Goal: Transaction & Acquisition: Purchase product/service

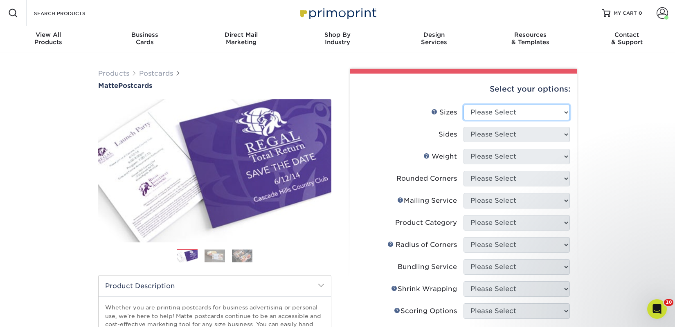
click at [509, 113] on select "Please Select 1.5" x 7" 2" x 4" 2" x 6" 2" x 7" 2" x 8" 2.12" x 5.5" 2.125" x 5…" at bounding box center [517, 113] width 106 height 16
click at [488, 115] on select "Please Select 1.5" x 7" 2" x 4" 2" x 6" 2" x 7" 2" x 8" 2.12" x 5.5" 2.125" x 5…" at bounding box center [517, 113] width 106 height 16
select select "5.50x8.50"
click at [464, 105] on select "Please Select 1.5" x 7" 2" x 4" 2" x 6" 2" x 7" 2" x 8" 2.12" x 5.5" 2.125" x 5…" at bounding box center [517, 113] width 106 height 16
click at [495, 131] on select "Please Select Print Both Sides Print Front Only" at bounding box center [517, 135] width 106 height 16
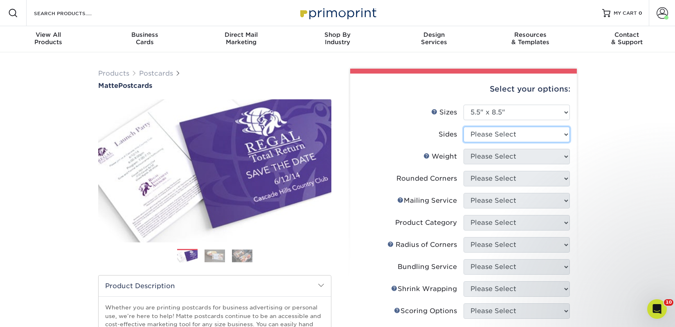
select select "13abbda7-1d64-4f25-8bb2-c179b224825d"
click at [464, 127] on select "Please Select Print Both Sides Print Front Only" at bounding box center [517, 135] width 106 height 16
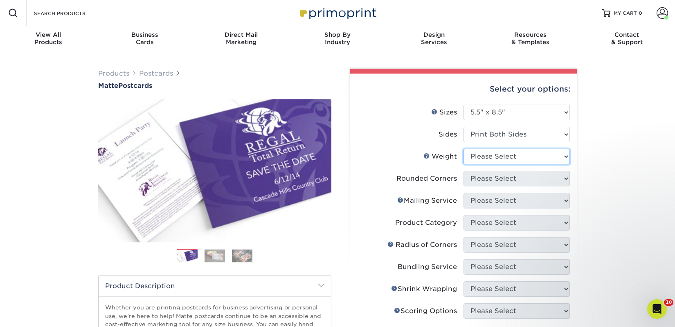
click at [496, 158] on select "Please Select 14PT 16PT" at bounding box center [517, 157] width 106 height 16
select select "16PT"
click at [464, 149] on select "Please Select 14PT 16PT" at bounding box center [517, 157] width 106 height 16
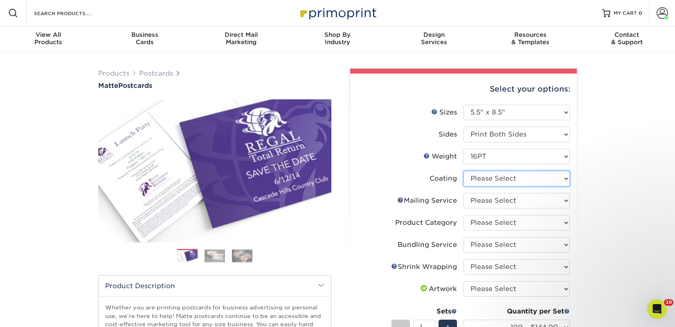
click at [498, 180] on select at bounding box center [517, 179] width 106 height 16
select select "121bb7b5-3b4d-429f-bd8d-bbf80e953313"
click at [464, 171] on select at bounding box center [517, 179] width 106 height 16
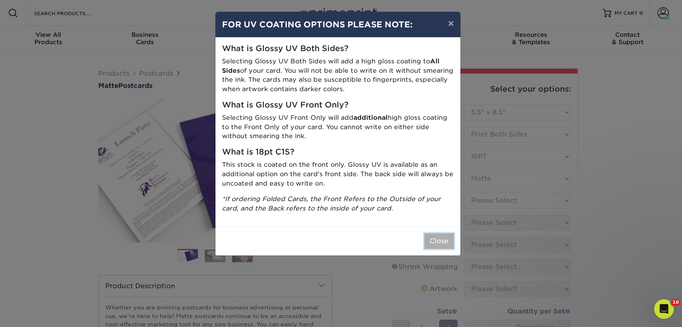
click at [445, 238] on button "Close" at bounding box center [438, 242] width 29 height 16
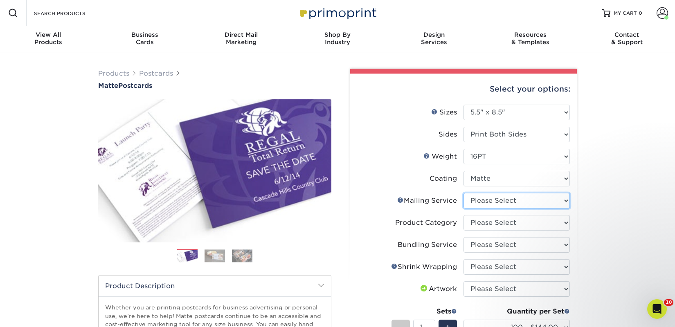
click at [483, 201] on select "Please Select No Direct Mailing Service No, I will mail/stamp/imprint Direct Ma…" at bounding box center [517, 201] width 106 height 16
select select "3e5e9bdd-d78a-4c28-a41d-fe1407925ca6"
click at [464, 193] on select "Please Select No Direct Mailing Service No, I will mail/stamp/imprint Direct Ma…" at bounding box center [517, 201] width 106 height 16
click at [486, 219] on select "Please Select Postcards" at bounding box center [517, 223] width 106 height 16
select select "9b7272e0-d6c8-4c3c-8e97-d3a1bcdab858"
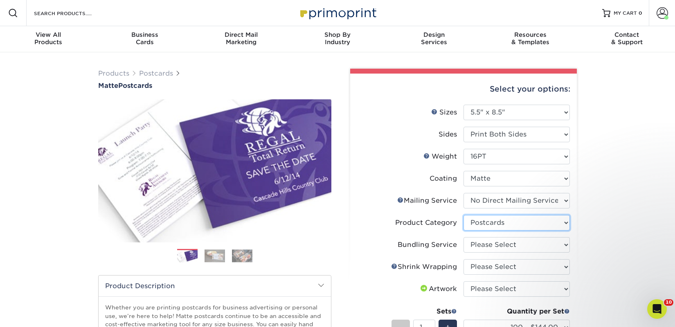
click at [464, 215] on select "Please Select Postcards" at bounding box center [517, 223] width 106 height 16
click at [488, 245] on select "Please Select No Bundling Services Yes, Bundles of 50 (+2 Days) Yes, Bundles of…" at bounding box center [517, 245] width 106 height 16
select select "58689abb-25c0-461c-a4c3-a80b627d6649"
click at [464, 237] on select "Please Select No Bundling Services Yes, Bundles of 50 (+2 Days) Yes, Bundles of…" at bounding box center [517, 245] width 106 height 16
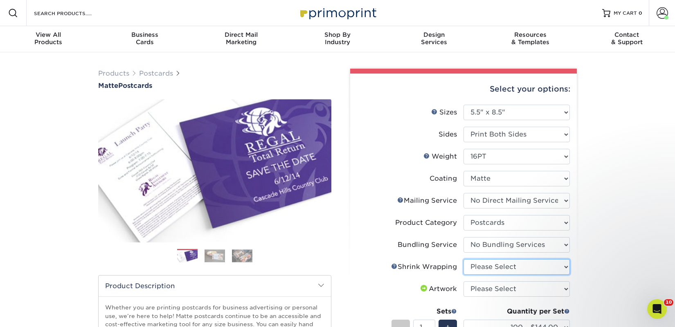
click at [488, 268] on select "Please Select No Shrink Wrapping Shrink Wrap 100 Per Package Shrink Wrap 50 Per…" at bounding box center [517, 268] width 106 height 16
select select "c8749376-e7da-41d0-b3dc-647faf84d907"
click at [464, 260] on select "Please Select No Shrink Wrapping Shrink Wrap 100 Per Package Shrink Wrap 50 Per…" at bounding box center [517, 268] width 106 height 16
click at [488, 288] on select "Please Select I will upload files I need a design - $150" at bounding box center [517, 290] width 106 height 16
select select "upload"
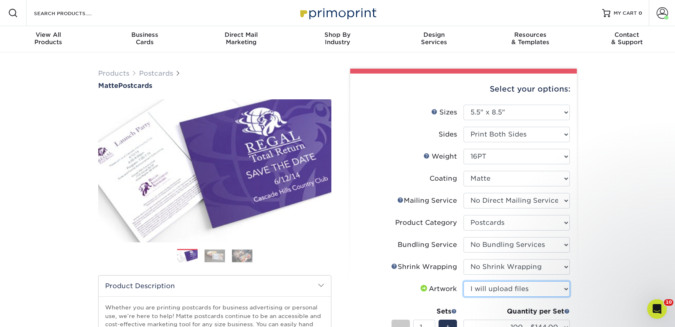
click at [464, 282] on select "Please Select I will upload files I need a design - $150" at bounding box center [517, 290] width 106 height 16
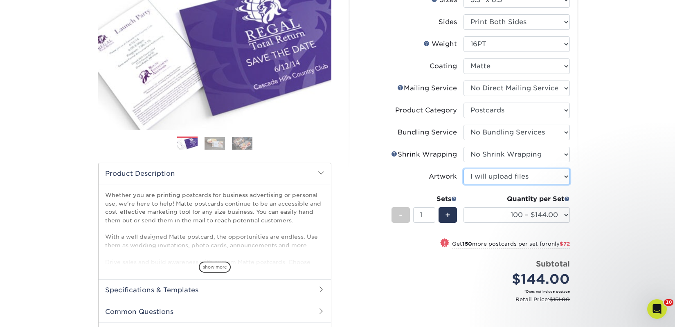
scroll to position [135, 0]
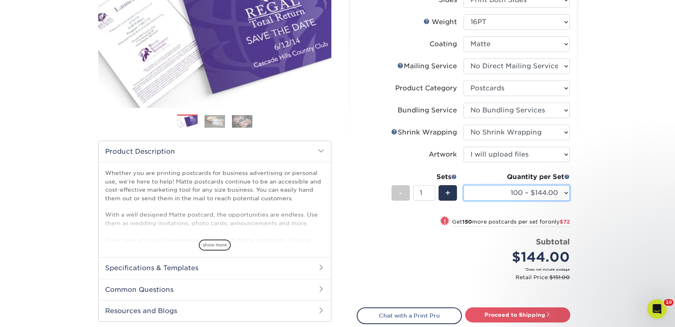
click at [556, 193] on select "100 – $144.00 250 – $216.00 500 – $239.00 1000 – $276.00 2500 – $443.00 5000 – …" at bounding box center [517, 193] width 106 height 16
click at [464, 185] on select "100 – $144.00 250 – $216.00 500 – $239.00 1000 – $276.00 2500 – $443.00 5000 – …" at bounding box center [517, 193] width 106 height 16
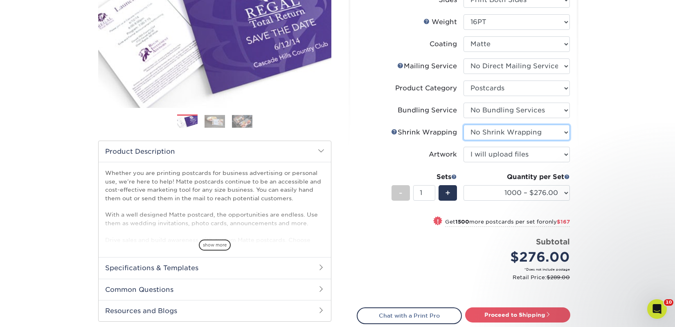
click at [513, 137] on select "Please Select No Shrink Wrapping Shrink Wrap 100 Per Package Shrink Wrap 50 Per…" at bounding box center [517, 133] width 106 height 16
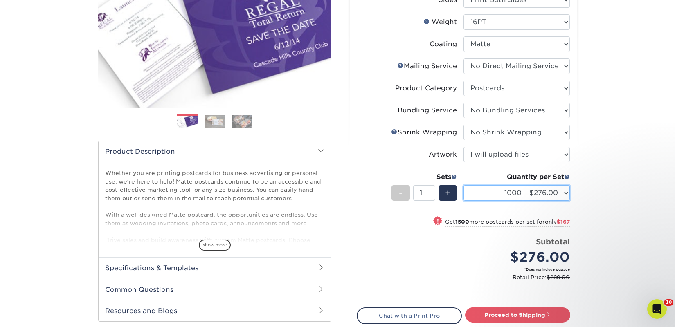
click at [528, 194] on select "100 – $144.00 250 – $216.00 500 – $239.00 1000 – $276.00 2500 – $443.00 5000 – …" at bounding box center [517, 193] width 106 height 16
select select "500 – $239.00"
click at [464, 185] on select "100 – $144.00 250 – $216.00 500 – $239.00 1000 – $276.00 2500 – $443.00 5000 – …" at bounding box center [517, 193] width 106 height 16
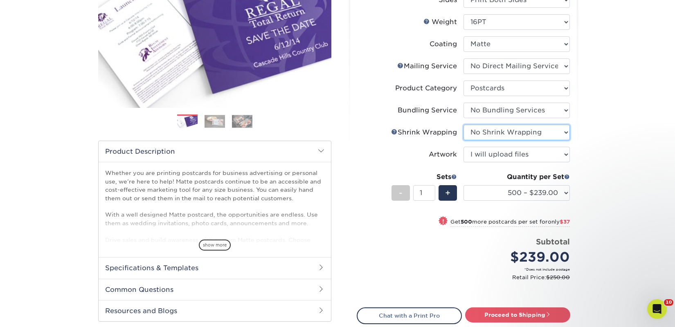
click at [506, 136] on select "Please Select No Shrink Wrapping Shrink Wrap 100 Per Package Shrink Wrap 50 Per…" at bounding box center [517, 133] width 106 height 16
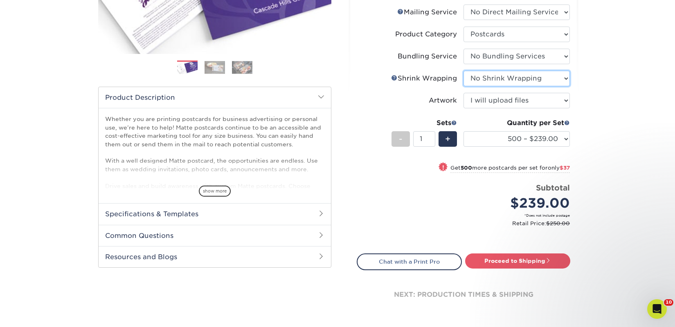
scroll to position [204, 0]
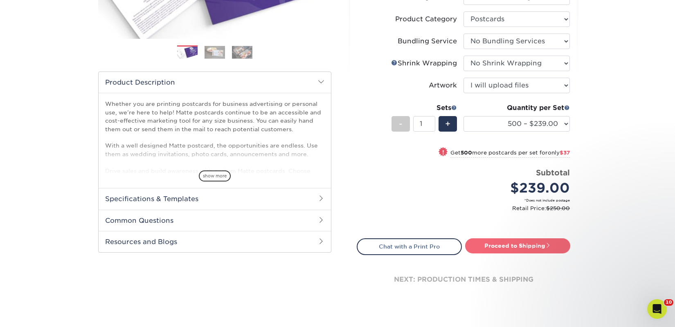
click at [561, 245] on link "Proceed to Shipping" at bounding box center [517, 246] width 105 height 15
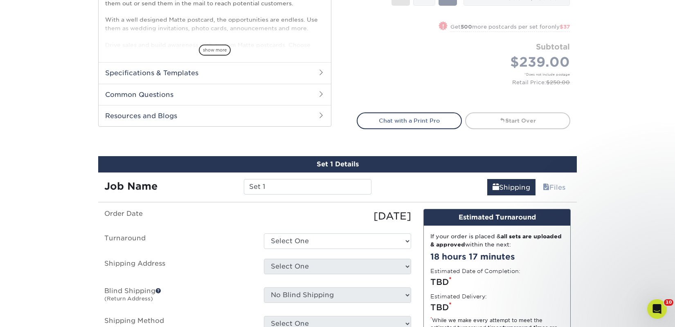
scroll to position [336, 0]
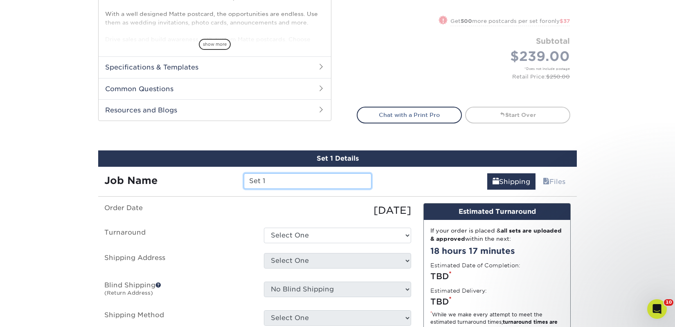
click at [282, 184] on input "Set 1" at bounding box center [307, 182] width 127 height 16
paste input "Wordfest"
type input "Wordfest"
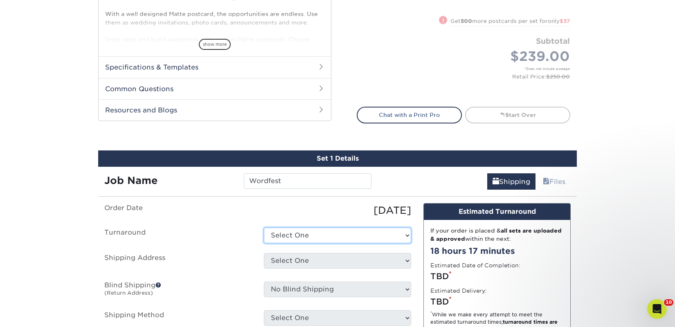
click at [294, 234] on select "Select One 2-4 Business Days 2 Day Next Business Day" at bounding box center [337, 236] width 147 height 16
select select "ddd67328-c5b8-4145-9939-4a40d6280eb6"
click at [264, 228] on select "Select One 2-4 Business Days 2 Day Next Business Day" at bounding box center [337, 236] width 147 height 16
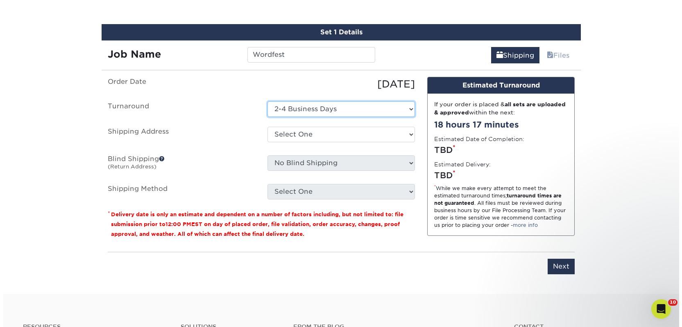
scroll to position [487, 0]
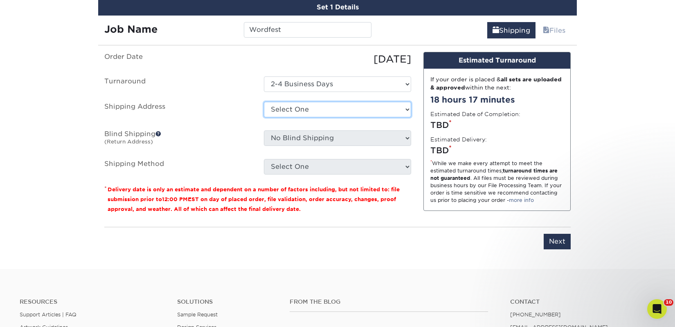
click at [287, 107] on select "Select One 2nd Floor Convention Center A Better Today Books & Boutique A Good B…" at bounding box center [337, 110] width 147 height 16
select select "newaddress"
click at [264, 102] on select "Select One 2nd Floor Convention Center A Better Today Books & Boutique A Good B…" at bounding box center [337, 110] width 147 height 16
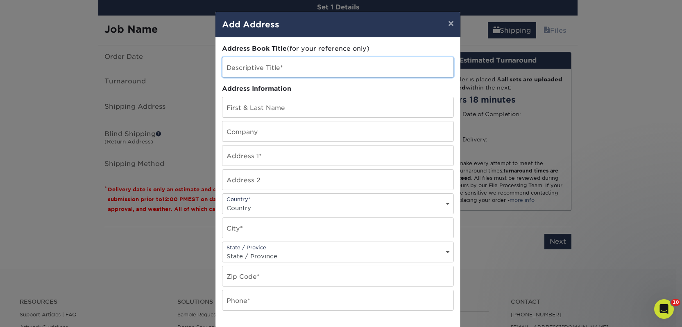
click at [266, 67] on input "text" at bounding box center [337, 67] width 231 height 20
paste input "Memorial Park Library"
type input "Memorial Park Library"
click at [249, 130] on input "text" at bounding box center [337, 132] width 231 height 20
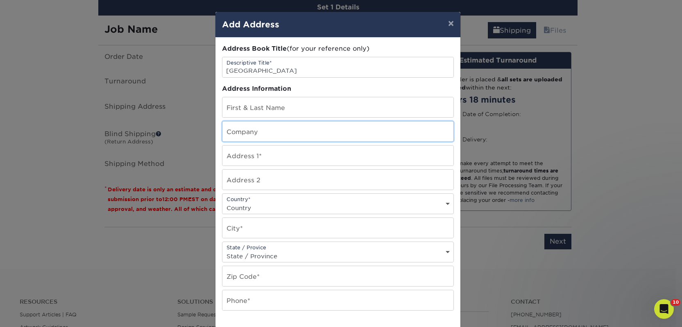
paste input "Memorial Park Library"
type input "Memorial Park Library"
click at [266, 110] on input "text" at bounding box center [337, 107] width 231 height 20
paste input "Wordfest"
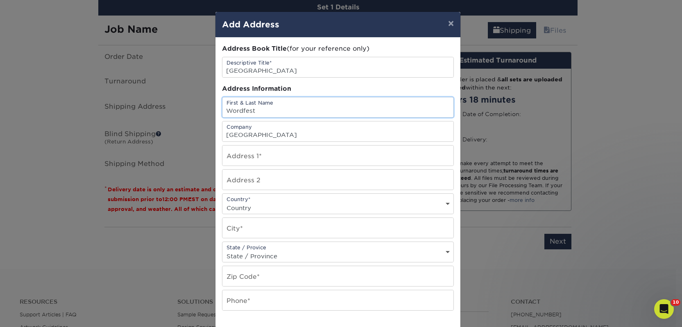
type input "Wordfest"
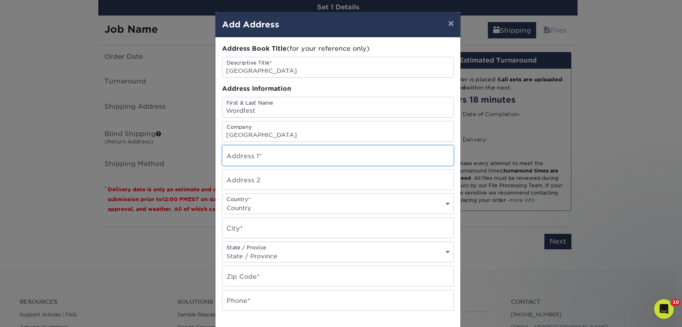
click at [278, 154] on input "text" at bounding box center [337, 156] width 231 height 20
paste input "1221 2nd St SW"
type input "1221 2nd St SW"
click at [265, 176] on input "text" at bounding box center [337, 180] width 231 height 20
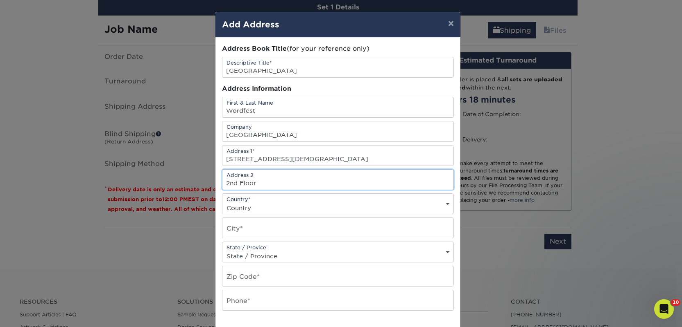
type input "2nd Floor"
click at [247, 211] on select "Country United States Canada ----------------------------- Afghanistan Albania …" at bounding box center [337, 208] width 231 height 12
select select "CA"
click at [222, 202] on select "Country United States Canada ----------------------------- Afghanistan Albania …" at bounding box center [337, 208] width 231 height 12
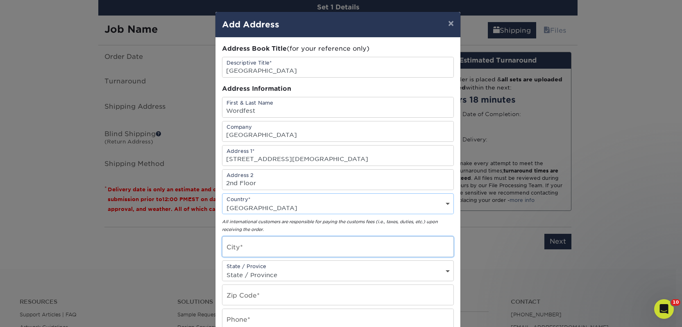
click at [242, 247] on input "text" at bounding box center [337, 247] width 231 height 20
paste input "Calgary"
type input "Calgary"
click at [239, 267] on div "State / Provice State / Province Alabama Alaska Arizona Arkansas California Col…" at bounding box center [338, 271] width 232 height 21
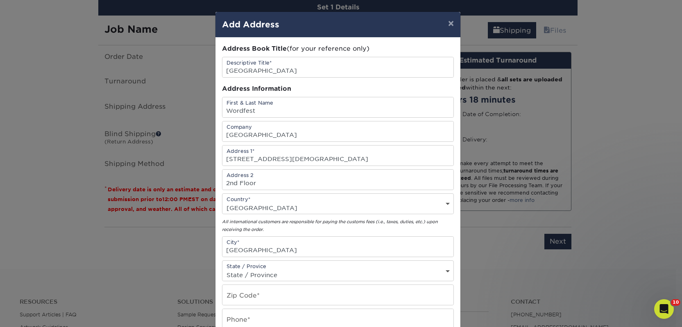
click at [240, 269] on select "State / Province Alabama Alaska Arizona Arkansas California Colorado Connecticu…" at bounding box center [337, 275] width 231 height 12
select select "AB"
click at [222, 269] on select "State / Province Alabama Alaska Arizona Arkansas California Colorado Connecticu…" at bounding box center [337, 275] width 231 height 12
click at [236, 297] on input "text" at bounding box center [337, 295] width 231 height 20
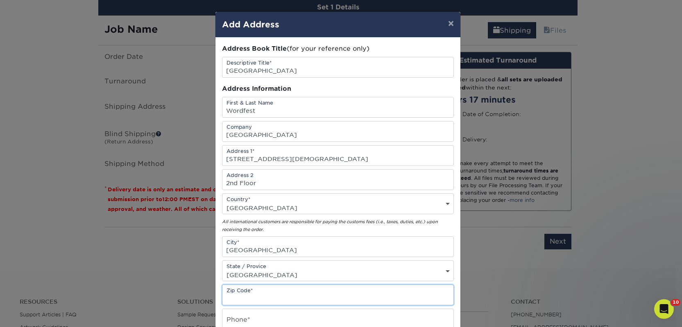
paste input "T2R 0W5"
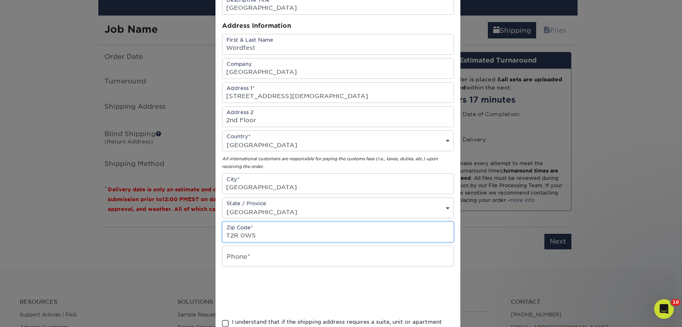
scroll to position [69, 0]
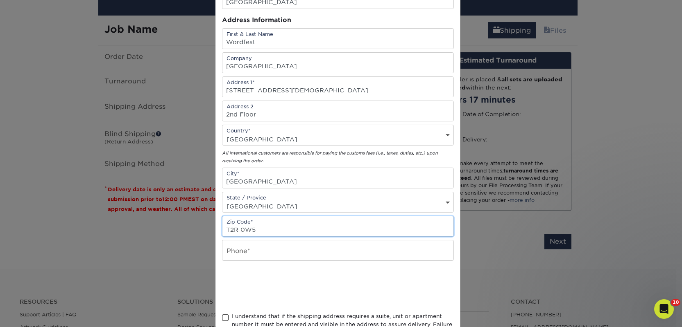
type input "T2R 0W5"
click at [240, 252] on input "text" at bounding box center [337, 251] width 231 height 20
type input "4257367064"
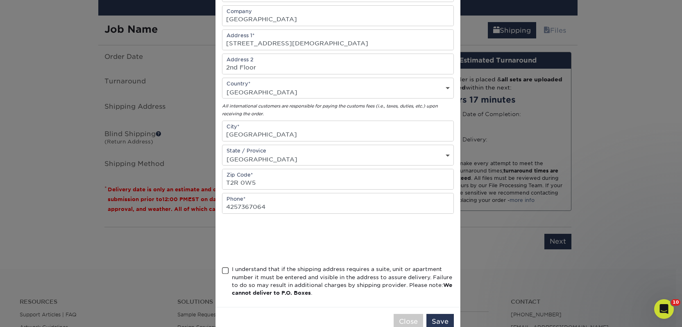
scroll to position [132, 0]
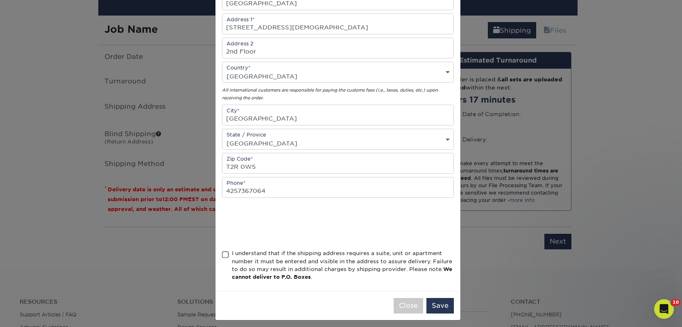
click at [255, 259] on div "I understand that if the shipping address requires a suite, unit or apartment n…" at bounding box center [343, 266] width 222 height 32
click at [0, 0] on input "I understand that if the shipping address requires a suite, unit or apartment n…" at bounding box center [0, 0] width 0 height 0
click at [435, 303] on button "Save" at bounding box center [439, 306] width 27 height 16
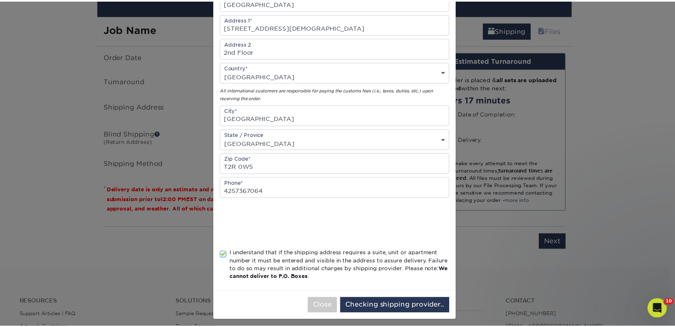
scroll to position [0, 0]
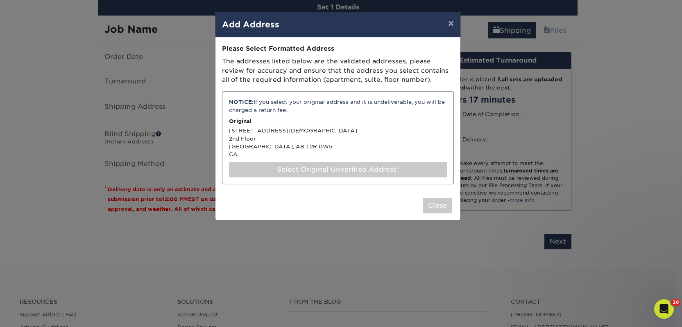
click at [351, 170] on div "Select Original Unverified Address*" at bounding box center [338, 170] width 218 height 16
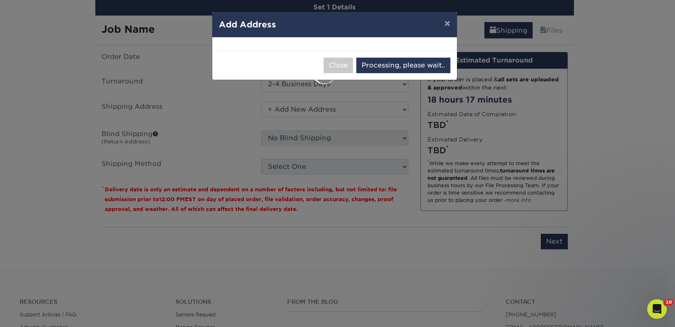
select select "286411"
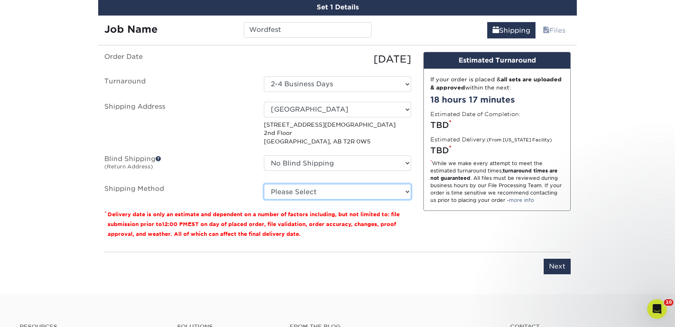
click at [343, 195] on select "Please Select Standard (+$47.24) Worldwide Expedited (+$59.30) Worldwide Expres…" at bounding box center [337, 192] width 147 height 16
select select "11"
click at [264, 184] on select "Please Select Standard (+$47.24) Worldwide Expedited (+$59.30) Worldwide Expres…" at bounding box center [337, 192] width 147 height 16
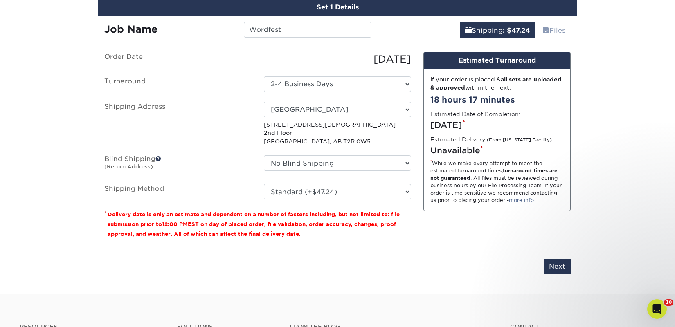
click at [491, 238] on div "Design Estimated Turnaround If your order is placed & all sets are uploaded & a…" at bounding box center [498, 149] width 160 height 194
click at [557, 268] on input "Next" at bounding box center [557, 267] width 27 height 16
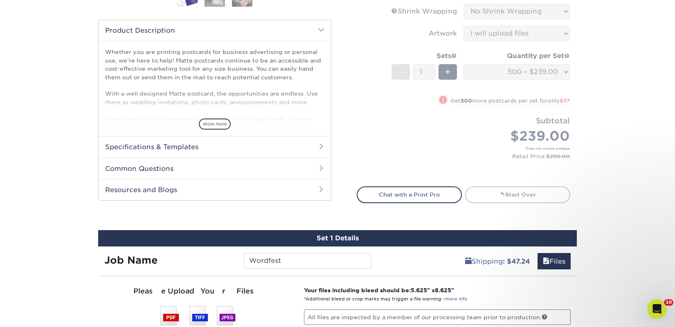
scroll to position [141, 0]
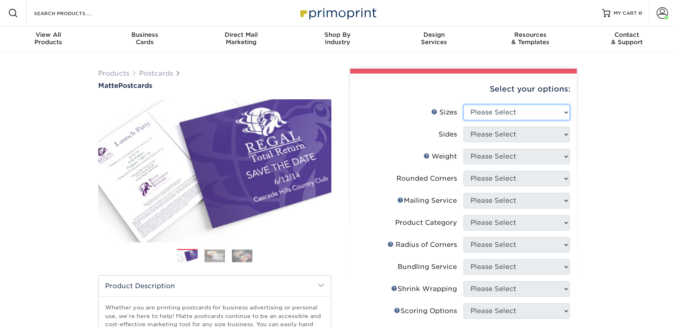
click at [496, 110] on select "Please Select 1.5" x 7" 2" x 4" 2" x 6" 2" x 7" 2" x 8" 2.12" x 5.5" 2.125" x 5…" at bounding box center [517, 113] width 106 height 16
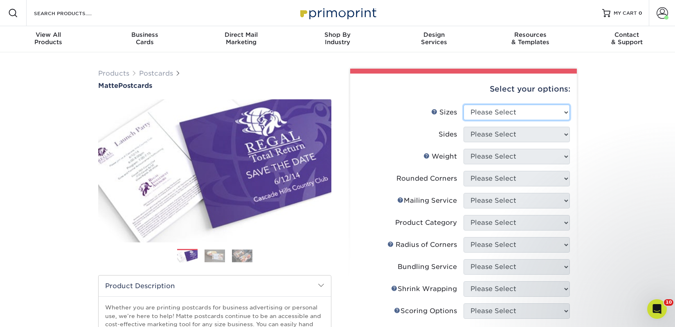
select select "5.00x7.00"
click at [464, 105] on select "Please Select 1.5" x 7" 2" x 4" 2" x 6" 2" x 7" 2" x 8" 2.12" x 5.5" 2.125" x 5…" at bounding box center [517, 113] width 106 height 16
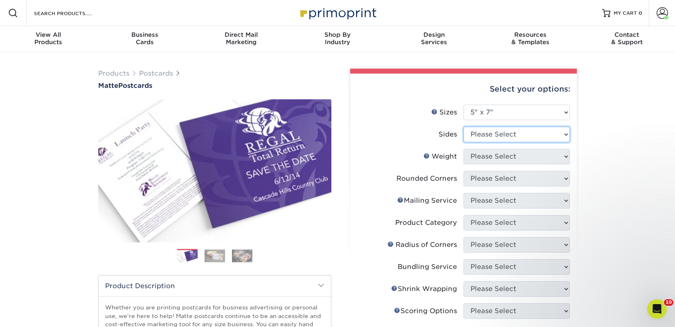
click at [482, 138] on select "Please Select Print Both Sides Print Front Only" at bounding box center [517, 135] width 106 height 16
select select "13abbda7-1d64-4f25-8bb2-c179b224825d"
click at [464, 127] on select "Please Select Print Both Sides Print Front Only" at bounding box center [517, 135] width 106 height 16
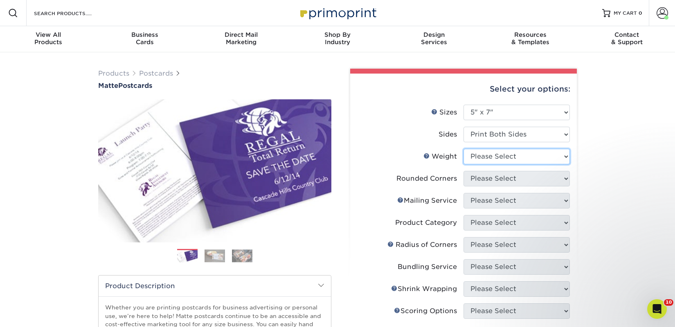
click at [479, 158] on select "Please Select 14PT 16PT" at bounding box center [517, 157] width 106 height 16
select select "16PT"
click at [464, 149] on select "Please Select 14PT 16PT" at bounding box center [517, 157] width 106 height 16
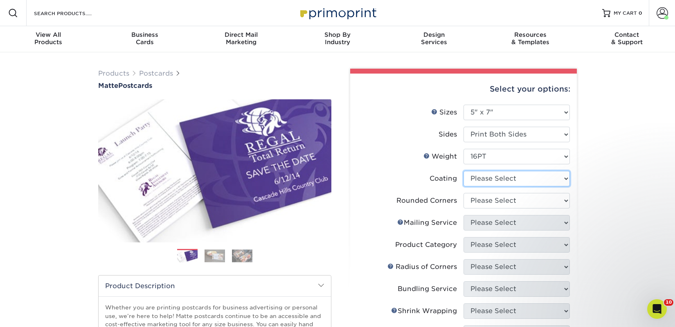
click at [489, 182] on select at bounding box center [517, 179] width 106 height 16
select select "121bb7b5-3b4d-429f-bd8d-bbf80e953313"
click at [464, 171] on select at bounding box center [517, 179] width 106 height 16
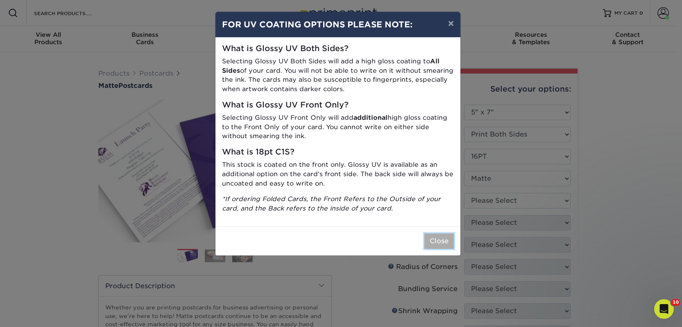
click at [439, 242] on button "Close" at bounding box center [438, 242] width 29 height 16
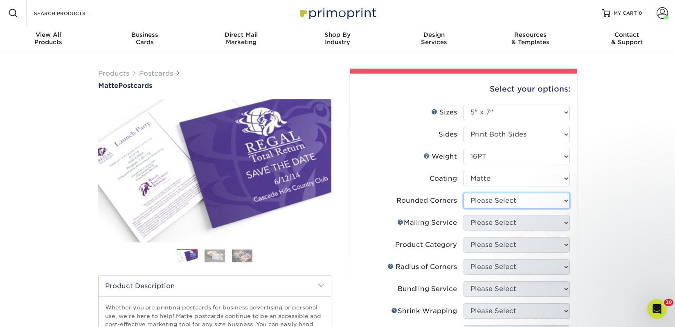
click at [479, 204] on select "Please Select Yes - Round 4 Corners No" at bounding box center [517, 201] width 106 height 16
select select "0"
click at [464, 193] on select "Please Select Yes - Round 4 Corners No" at bounding box center [517, 201] width 106 height 16
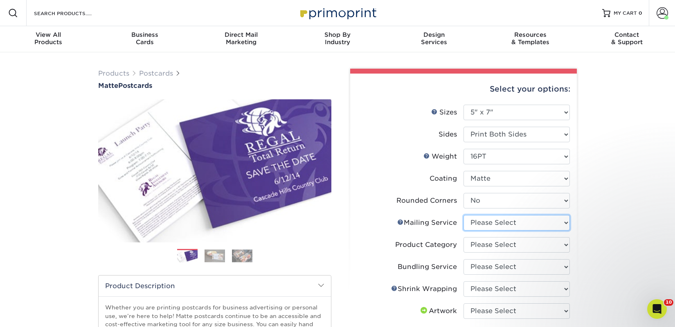
click at [481, 225] on select "Please Select No Direct Mailing Service No, I will mail/stamp/imprint Direct Ma…" at bounding box center [517, 223] width 106 height 16
select select "3e5e9bdd-d78a-4c28-a41d-fe1407925ca6"
click at [464, 215] on select "Please Select No Direct Mailing Service No, I will mail/stamp/imprint Direct Ma…" at bounding box center [517, 223] width 106 height 16
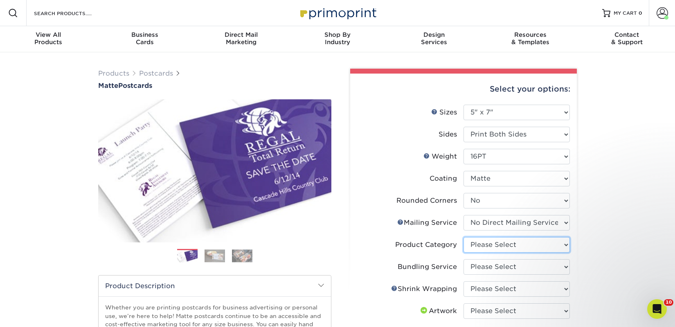
click at [486, 244] on select "Please Select Postcards" at bounding box center [517, 245] width 106 height 16
select select "9b7272e0-d6c8-4c3c-8e97-d3a1bcdab858"
click at [464, 237] on select "Please Select Postcards" at bounding box center [517, 245] width 106 height 16
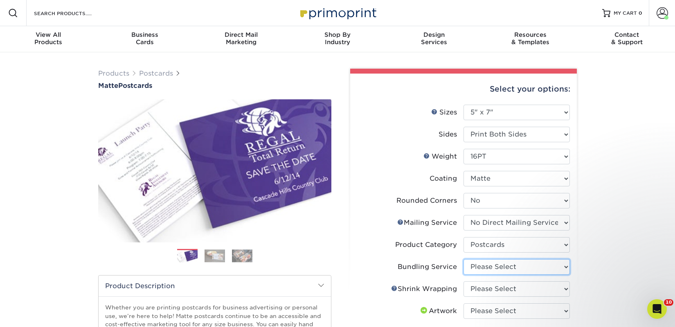
click at [490, 265] on select "Please Select No Bundling Services Yes, Bundles of 50 (+2 Days) Yes, Bundles of…" at bounding box center [517, 268] width 106 height 16
select select "58689abb-25c0-461c-a4c3-a80b627d6649"
click at [464, 260] on select "Please Select No Bundling Services Yes, Bundles of 50 (+2 Days) Yes, Bundles of…" at bounding box center [517, 268] width 106 height 16
click at [496, 289] on select "Please Select No Shrink Wrapping Shrink Wrap 100 Per Package Shrink Wrap 50 Per…" at bounding box center [517, 290] width 106 height 16
select select "c8749376-e7da-41d0-b3dc-647faf84d907"
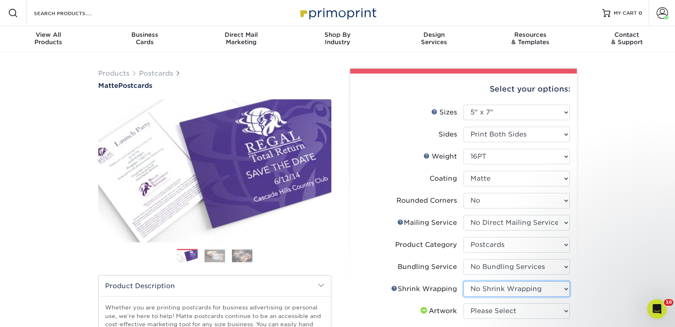
click at [464, 282] on select "Please Select No Shrink Wrapping Shrink Wrap 100 Per Package Shrink Wrap 50 Per…" at bounding box center [517, 290] width 106 height 16
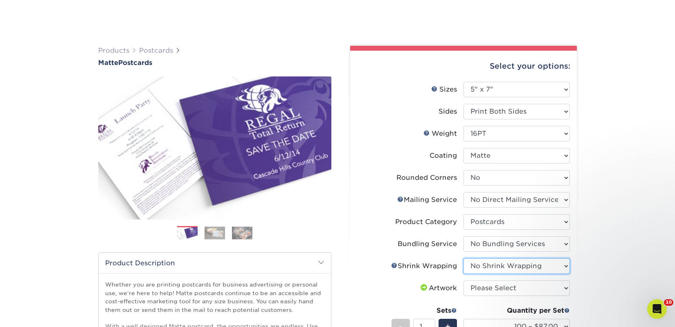
scroll to position [145, 0]
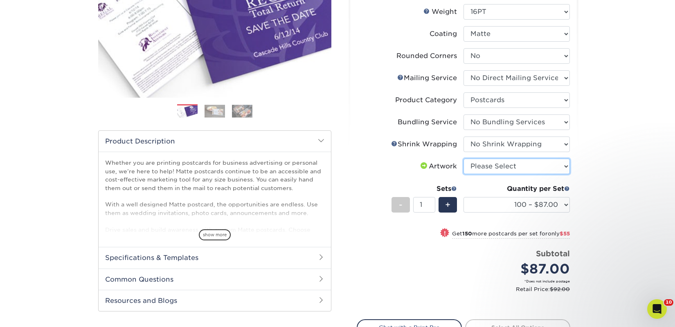
click at [483, 167] on select "Please Select I will upload files I need a design - $150" at bounding box center [517, 167] width 106 height 16
select select "upload"
click at [464, 159] on select "Please Select I will upload files I need a design - $150" at bounding box center [517, 167] width 106 height 16
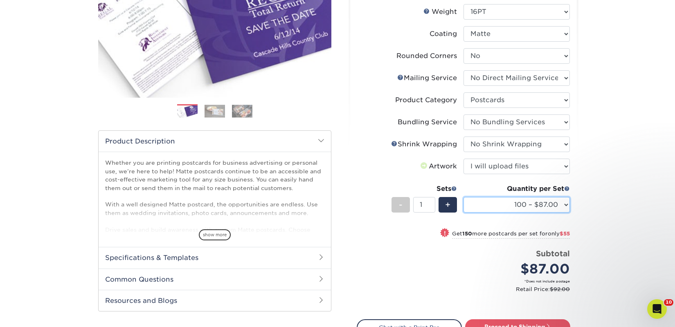
click at [496, 203] on select "100 – $87.00 250 – $142.00 500 – $181.00 1000 – $204.00 2500 – $329.00 5000 – $…" at bounding box center [517, 205] width 106 height 16
select select "500 – $181.00"
click at [464, 197] on select "100 – $87.00 250 – $142.00 500 – $181.00 1000 – $204.00 2500 – $329.00 5000 – $…" at bounding box center [517, 205] width 106 height 16
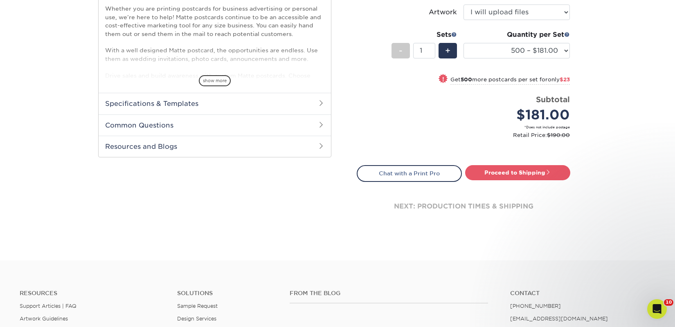
scroll to position [300, 0]
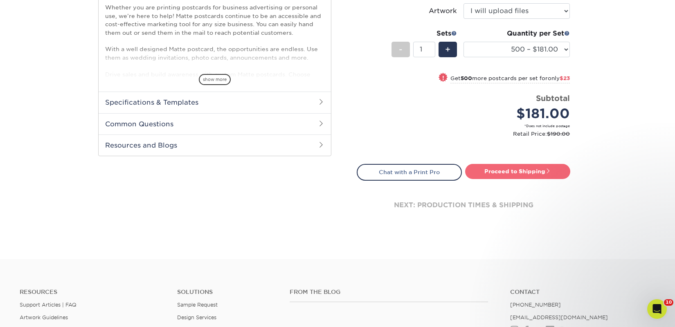
click at [507, 173] on link "Proceed to Shipping" at bounding box center [517, 171] width 105 height 15
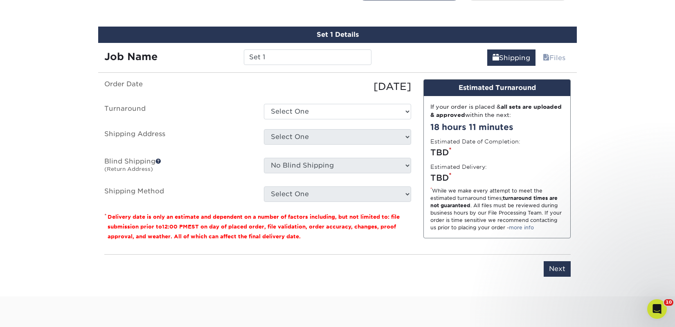
scroll to position [487, 0]
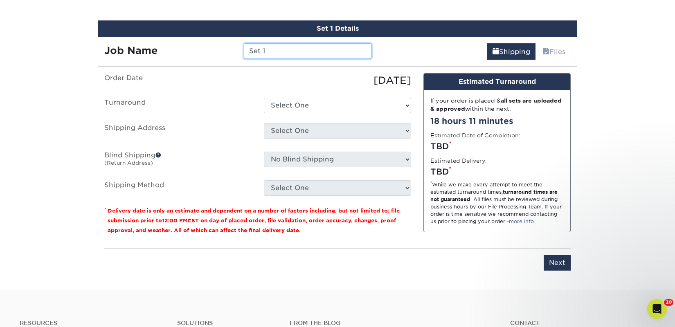
click at [266, 49] on input "Set 1" at bounding box center [307, 51] width 127 height 16
click at [271, 52] on input "Set 1" at bounding box center [307, 51] width 127 height 16
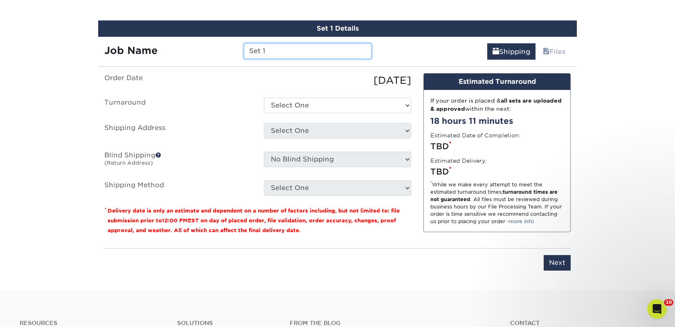
click at [271, 52] on input "Set 1" at bounding box center [307, 51] width 127 height 16
paste input "Wordfest"
click at [264, 52] on input "Wordfest" at bounding box center [307, 51] width 127 height 16
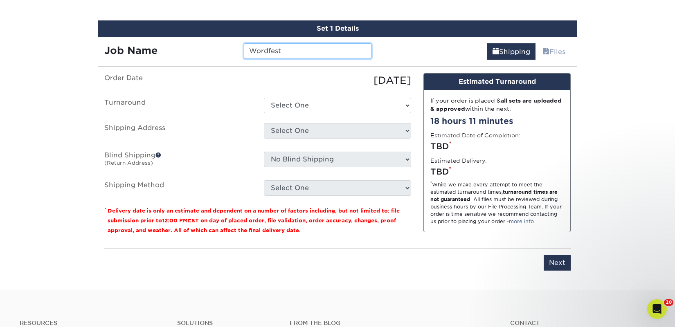
paste input "ORDFEST 2025 October 14 - 19"
type input "WORDFEST 2025 October 14 - 19"
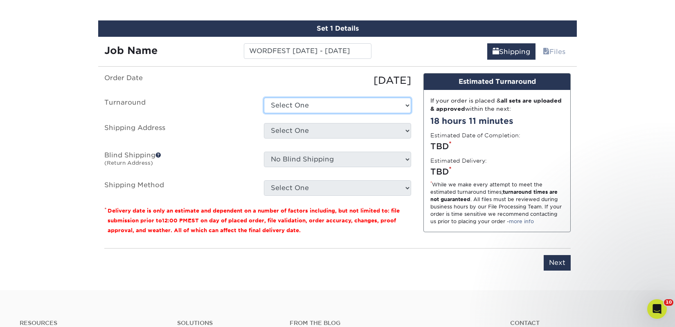
click at [305, 107] on select "Select One 2-4 Business Days 2 Day Next Business Day" at bounding box center [337, 106] width 147 height 16
select select "7d4568f9-0788-4d34-b47d-648109a4d750"
click at [264, 98] on select "Select One 2-4 Business Days 2 Day Next Business Day" at bounding box center [337, 106] width 147 height 16
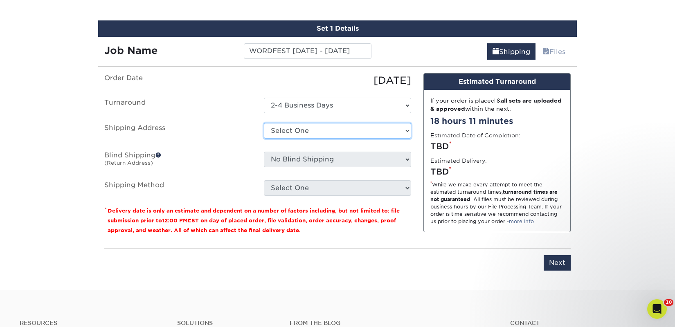
click at [309, 129] on select "Select One 2nd Floor Convention Center A Better Today Books & Boutique A Good B…" at bounding box center [337, 131] width 147 height 16
select select "286411"
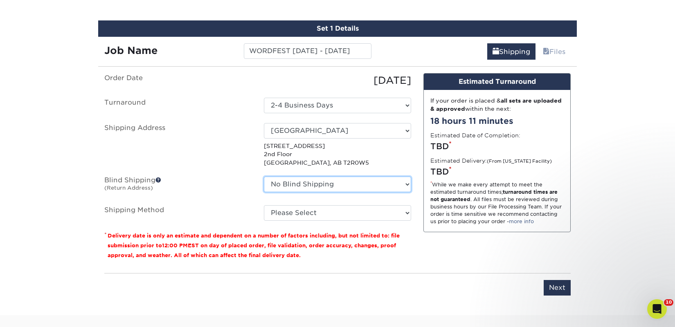
click at [313, 185] on select "No Blind Shipping 2nd Floor Convention Center A Better Today Books & Boutique A…" at bounding box center [337, 185] width 147 height 16
click at [264, 177] on select "No Blind Shipping 2nd Floor Convention Center A Better Today Books & Boutique A…" at bounding box center [337, 185] width 147 height 16
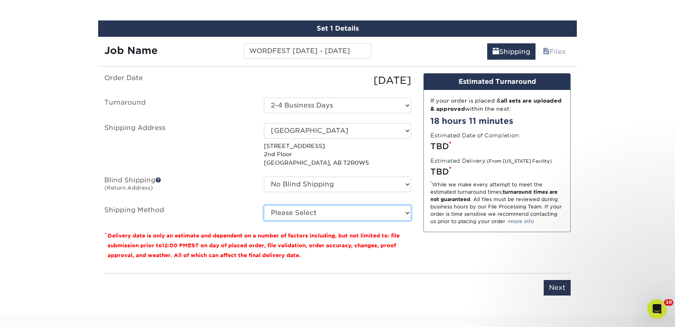
click at [309, 213] on select "Please Select Standard (+$44.92) Worldwide Expedited (+$48.35) Worldwide Expres…" at bounding box center [337, 213] width 147 height 16
select select "11"
click at [264, 205] on select "Please Select Standard (+$44.92) Worldwide Expedited (+$48.35) Worldwide Expres…" at bounding box center [337, 213] width 147 height 16
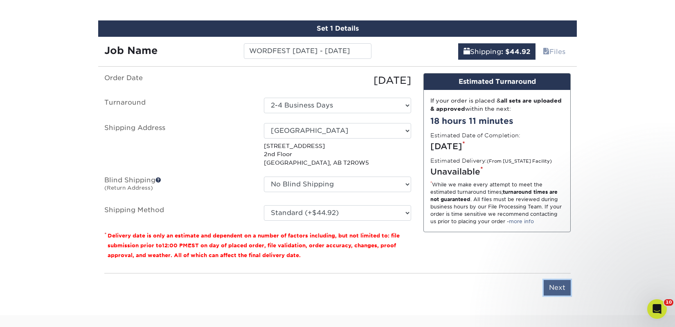
click at [548, 284] on input "Next" at bounding box center [557, 288] width 27 height 16
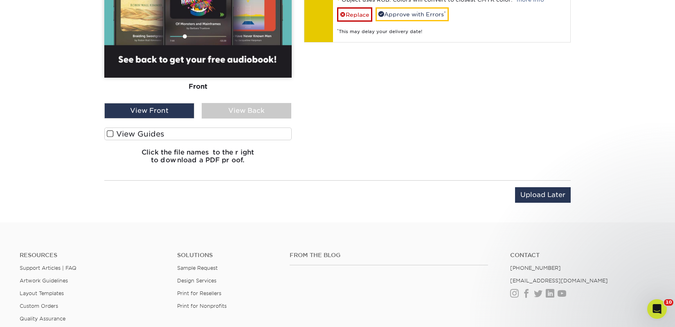
click at [201, 138] on label "View Guides" at bounding box center [197, 134] width 187 height 13
click at [0, 0] on input "View Guides" at bounding box center [0, 0] width 0 height 0
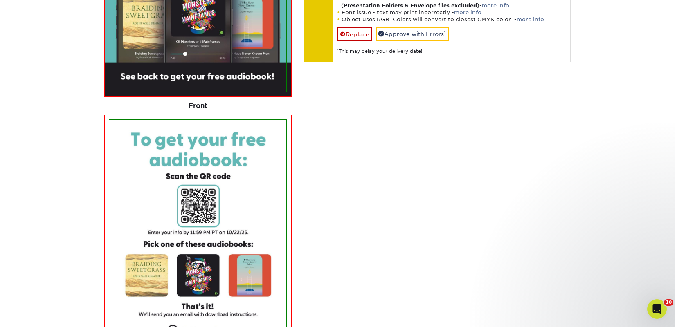
scroll to position [456, 0]
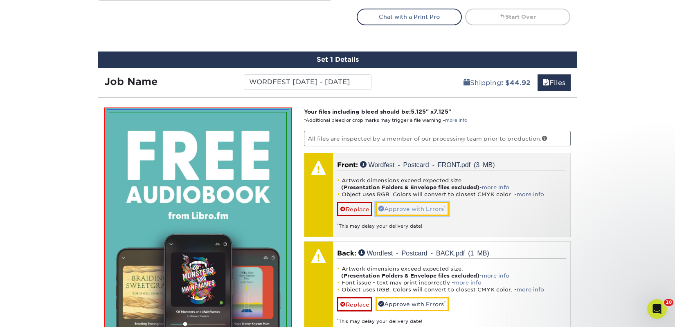
click at [396, 210] on link "Approve with Errors *" at bounding box center [412, 209] width 73 height 14
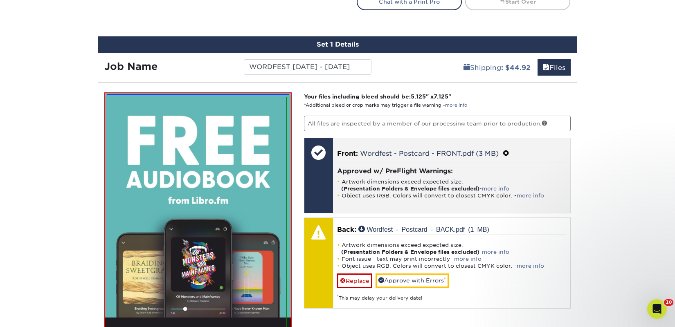
scroll to position [524, 0]
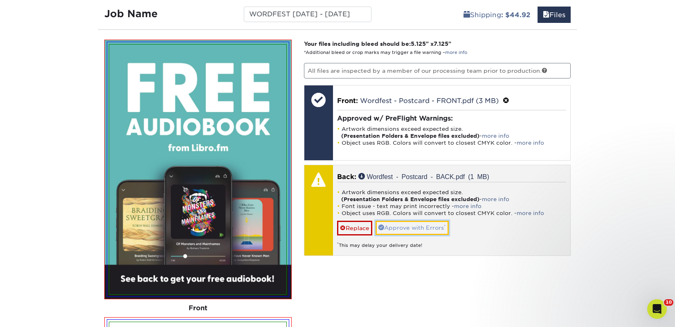
click at [402, 227] on link "Approve with Errors *" at bounding box center [412, 228] width 73 height 14
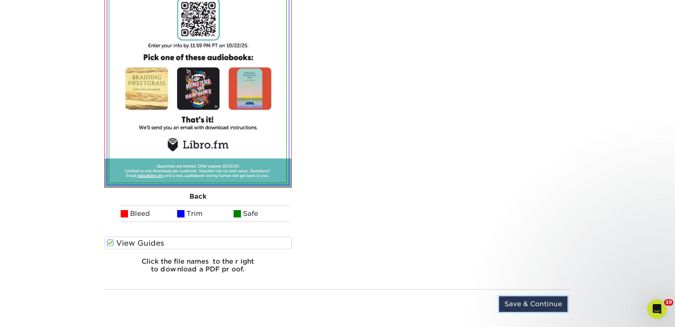
click at [533, 301] on input "Save & Continue" at bounding box center [533, 305] width 68 height 16
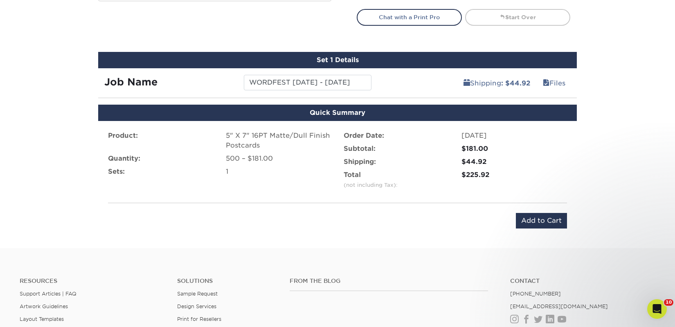
scroll to position [455, 0]
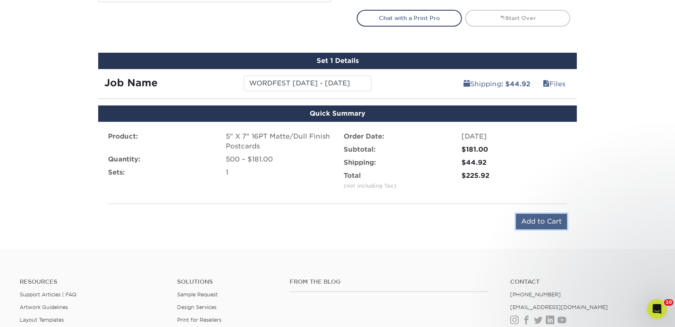
click at [539, 224] on input "Add to Cart" at bounding box center [541, 222] width 51 height 16
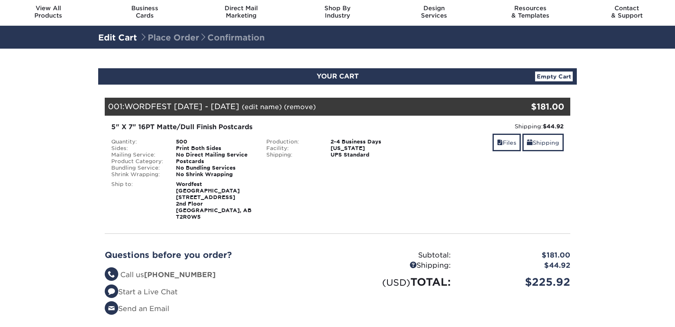
scroll to position [151, 0]
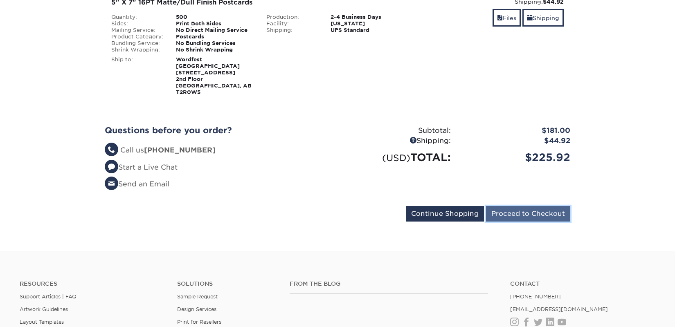
click at [513, 209] on input "Proceed to Checkout" at bounding box center [528, 214] width 84 height 16
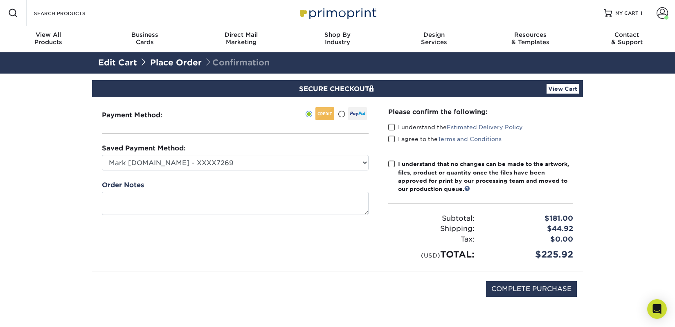
click at [406, 132] on div "I understand the Estimated Delivery Policy" at bounding box center [480, 128] width 185 height 11
click at [406, 142] on label "I agree to the Terms and Conditions" at bounding box center [444, 139] width 113 height 8
click at [0, 0] on input "I agree to the Terms and Conditions" at bounding box center [0, 0] width 0 height 0
click at [407, 128] on label "I understand the Estimated Delivery Policy" at bounding box center [455, 127] width 135 height 8
click at [0, 0] on input "I understand the Estimated Delivery Policy" at bounding box center [0, 0] width 0 height 0
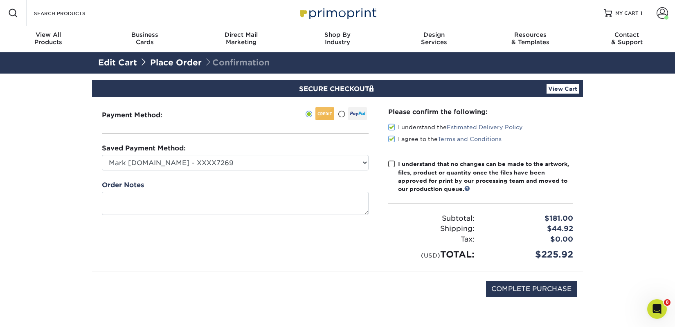
click at [408, 169] on div "I understand that no changes can be made to the artwork, files, product or quan…" at bounding box center [485, 177] width 175 height 34
click at [0, 0] on input "I understand that no changes can be made to the artwork, files, product or quan…" at bounding box center [0, 0] width 0 height 0
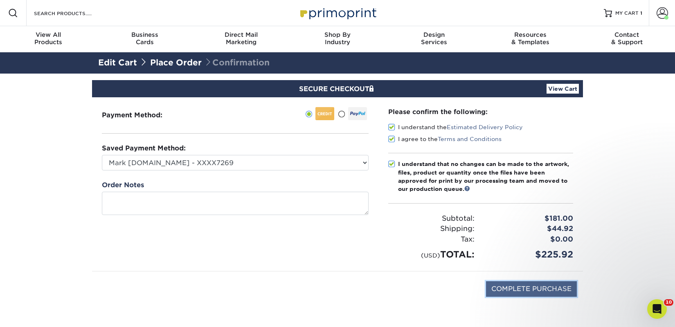
click at [501, 286] on input "COMPLETE PURCHASE" at bounding box center [531, 290] width 91 height 16
type input "PROCESSING, PLEASE WAIT..."
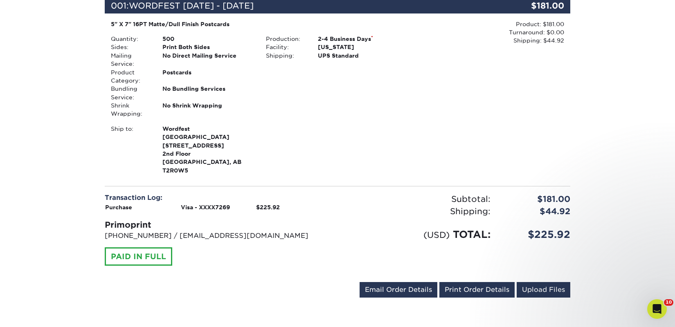
scroll to position [242, 0]
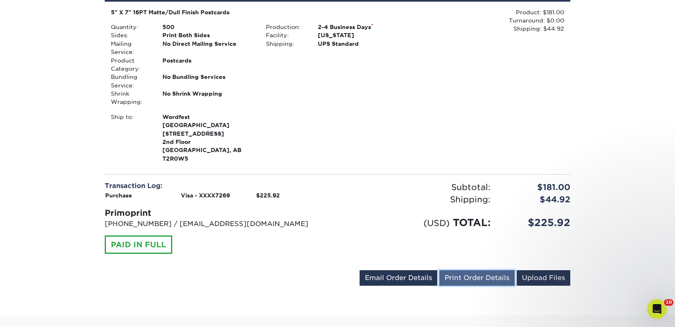
click at [474, 273] on link "Print Order Details" at bounding box center [477, 279] width 75 height 16
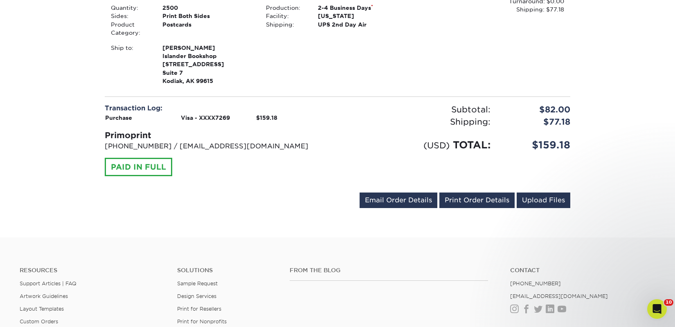
scroll to position [261, 0]
click at [462, 200] on link "Print Order Details" at bounding box center [477, 200] width 75 height 16
